Goal: Transaction & Acquisition: Purchase product/service

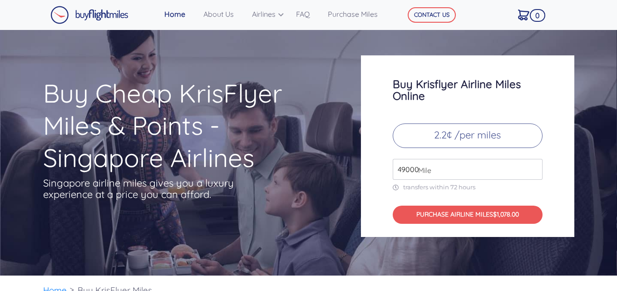
click at [434, 168] on input "49000" at bounding box center [468, 169] width 150 height 21
click at [535, 165] on input "52000" at bounding box center [468, 169] width 150 height 21
click at [535, 165] on input "53000" at bounding box center [468, 169] width 150 height 21
click at [535, 166] on input "54000" at bounding box center [468, 169] width 150 height 21
click at [534, 166] on input "55000" at bounding box center [468, 169] width 150 height 21
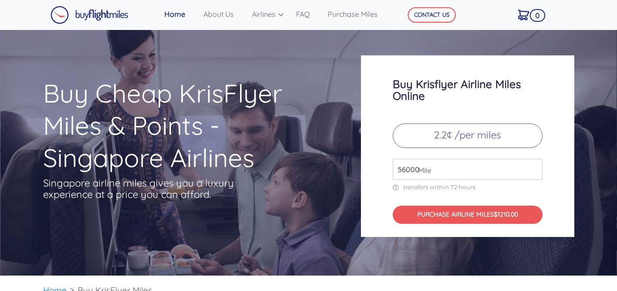
click at [534, 166] on input "56000" at bounding box center [468, 169] width 150 height 21
click at [534, 166] on input "57000" at bounding box center [468, 169] width 150 height 21
click at [534, 166] on input "95000" at bounding box center [468, 169] width 150 height 21
click at [534, 166] on input "109000" at bounding box center [468, 169] width 150 height 21
drag, startPoint x: 442, startPoint y: 169, endPoint x: 373, endPoint y: 169, distance: 69.5
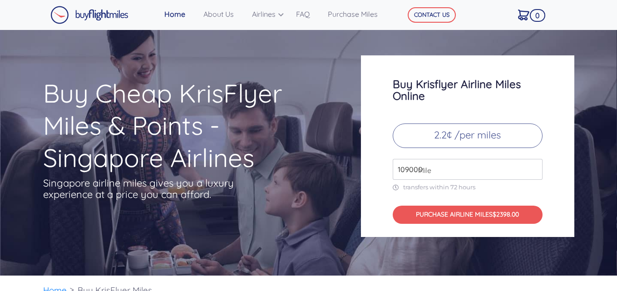
click at [373, 169] on div "Buy Krisflyer Airline Miles Online 2.2¢ /per miles 109000 Mile transfers within…" at bounding box center [467, 146] width 213 height 182
paste input "115"
click at [451, 169] on input "111500" at bounding box center [468, 169] width 150 height 21
type input "111500"
click at [557, 190] on div "Buy Krisflyer Airline Miles Online 2.2¢ /per miles 111500 Mile transfers within…" at bounding box center [467, 146] width 213 height 182
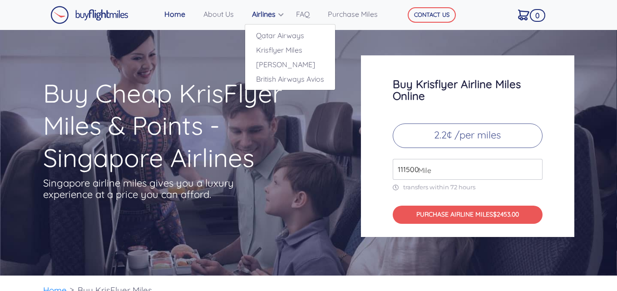
click at [283, 16] on link "Airlines" at bounding box center [270, 14] width 44 height 18
